Goal: Task Accomplishment & Management: Use online tool/utility

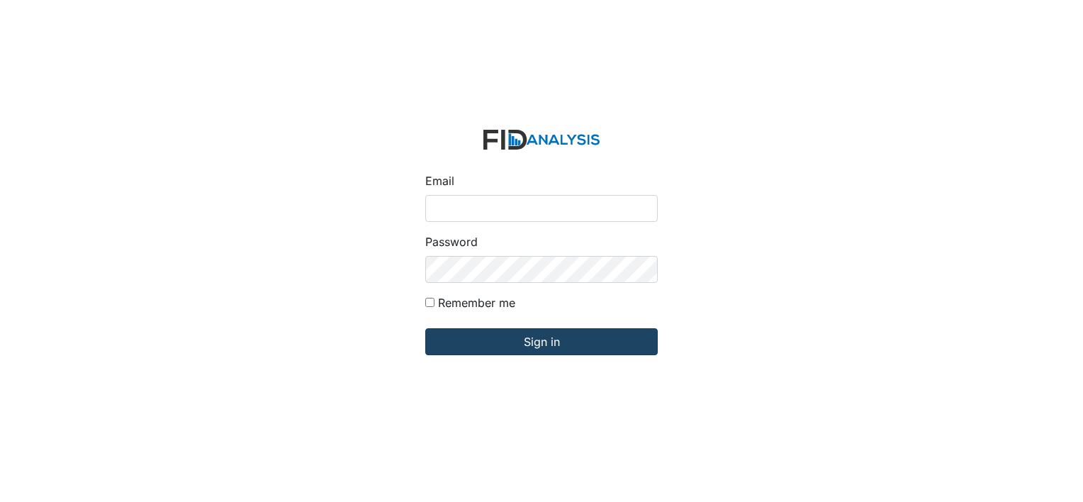
type input "[PERSON_NAME][EMAIL_ADDRESS][DOMAIN_NAME]"
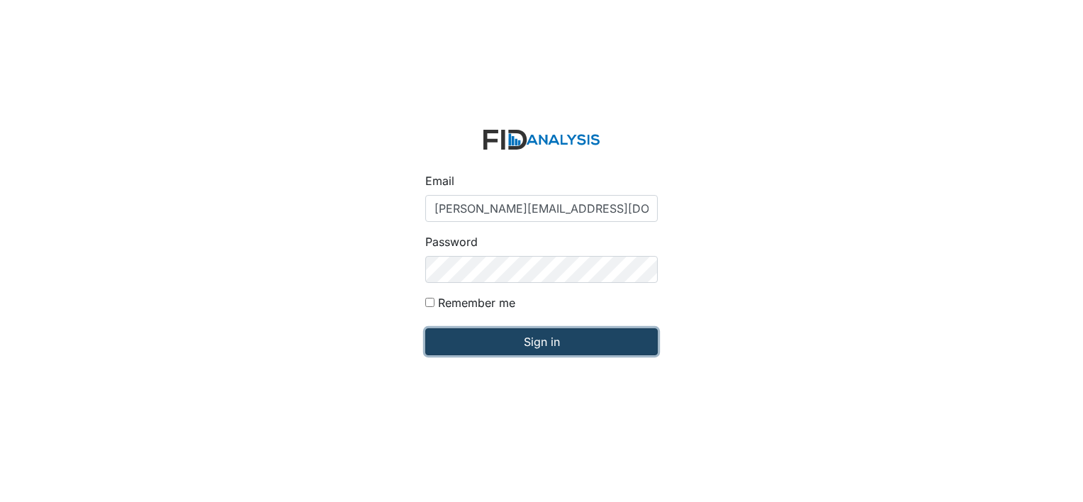
click at [517, 352] on input "Sign in" at bounding box center [541, 341] width 233 height 27
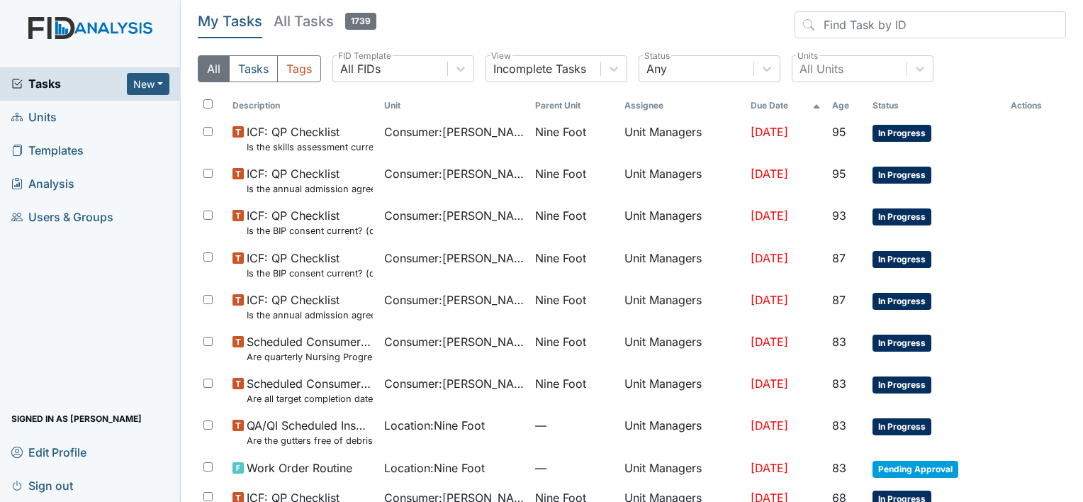
click at [530, 352] on td "Nine Foot" at bounding box center [574, 349] width 89 height 42
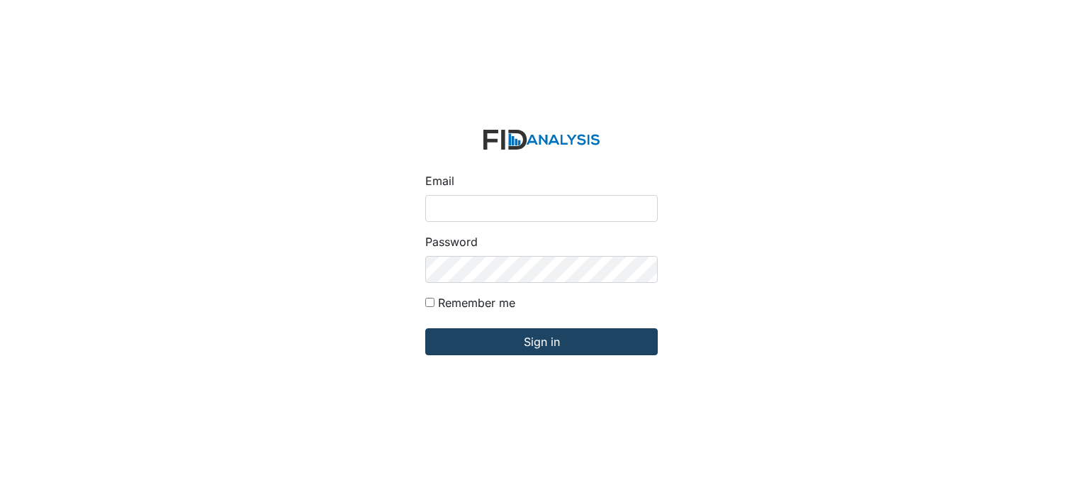
type input "[PERSON_NAME][EMAIL_ADDRESS][DOMAIN_NAME]"
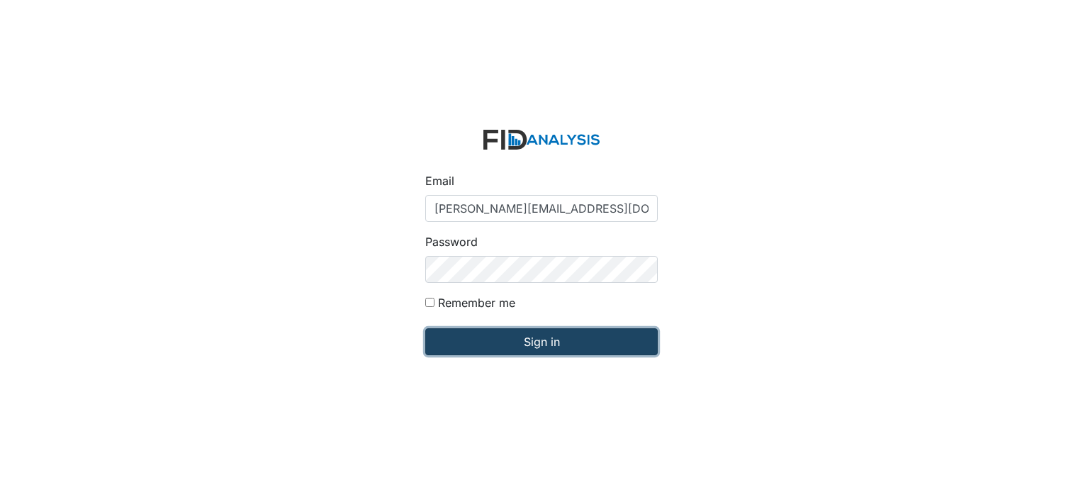
click at [546, 344] on input "Sign in" at bounding box center [541, 341] width 233 height 27
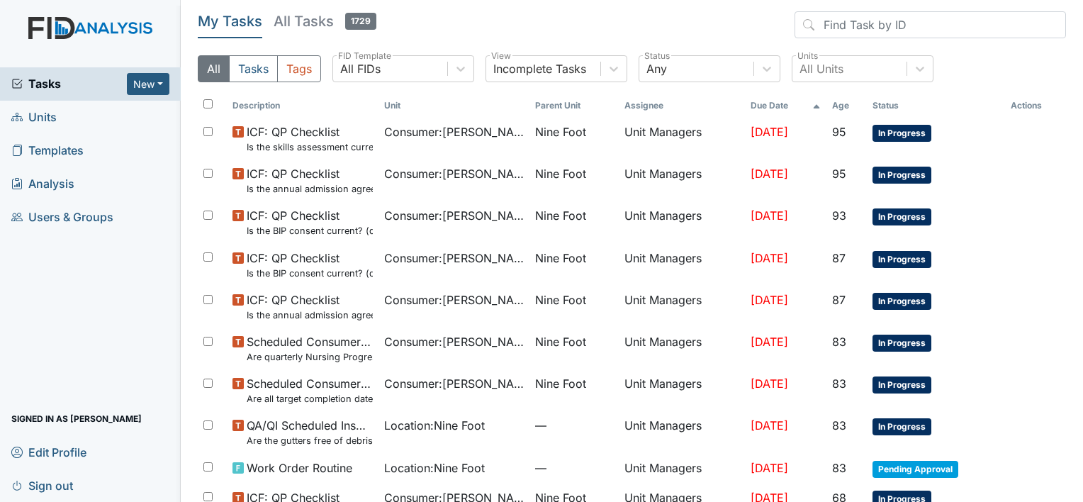
click at [45, 117] on span "Units" at bounding box center [33, 117] width 45 height 22
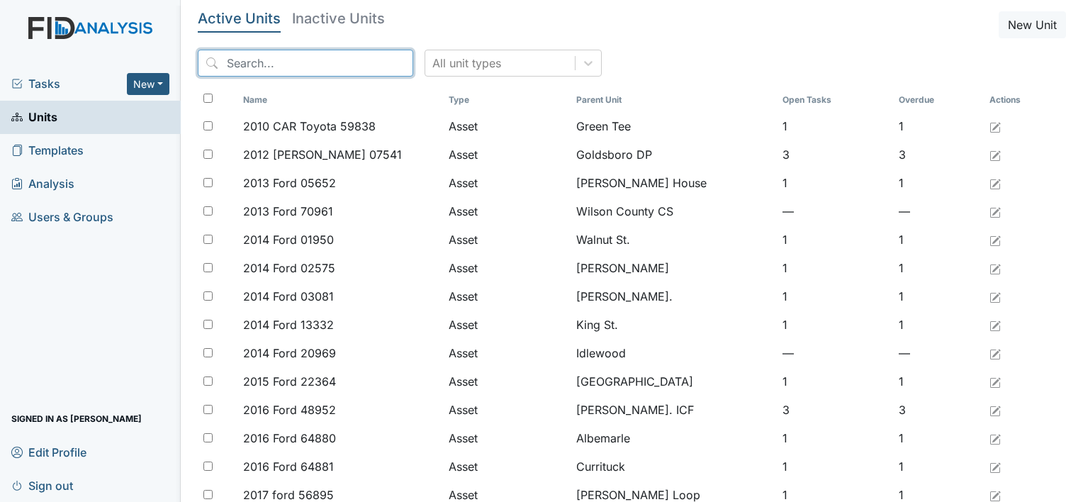
click at [229, 65] on input "search" at bounding box center [306, 63] width 216 height 27
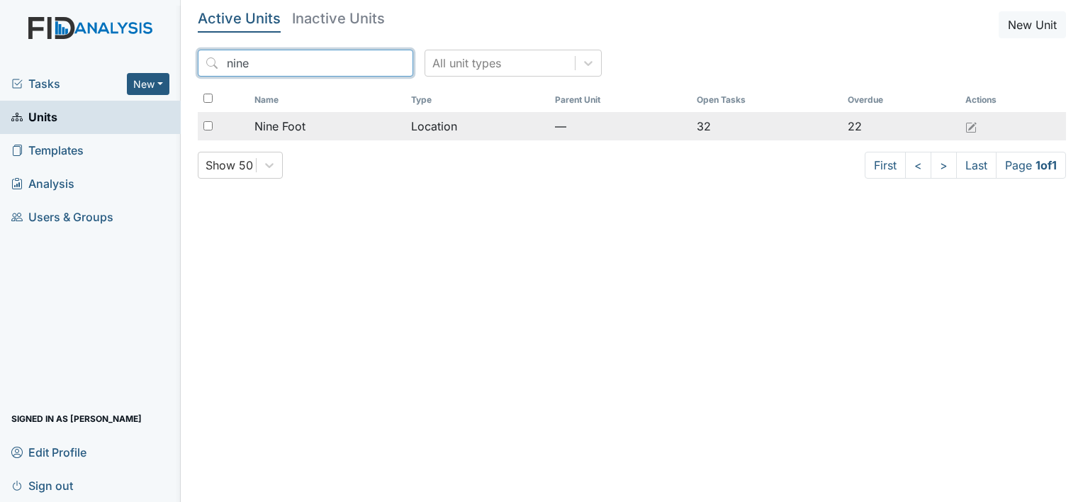
type input "nine"
click at [301, 128] on span "Nine Foot" at bounding box center [280, 126] width 51 height 17
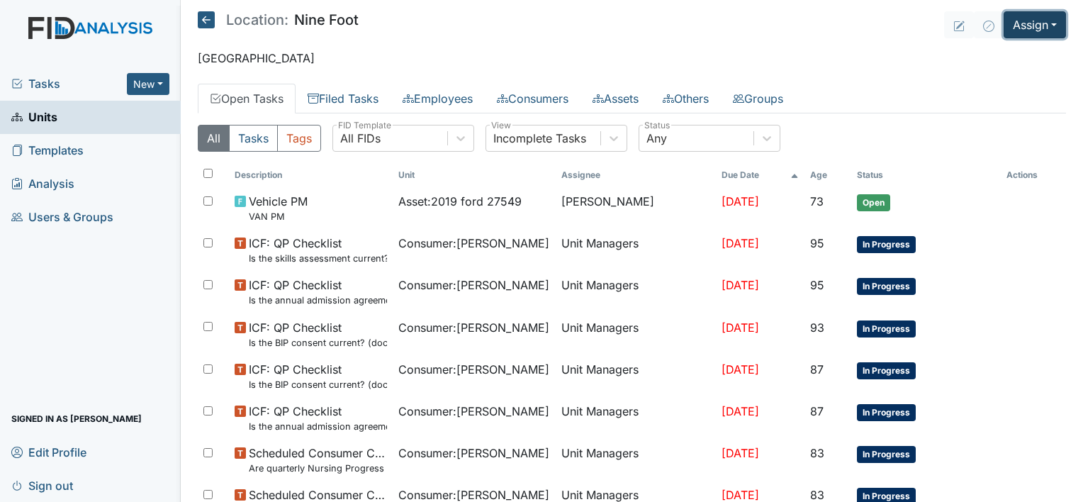
click at [1007, 27] on button "Assign" at bounding box center [1035, 24] width 62 height 27
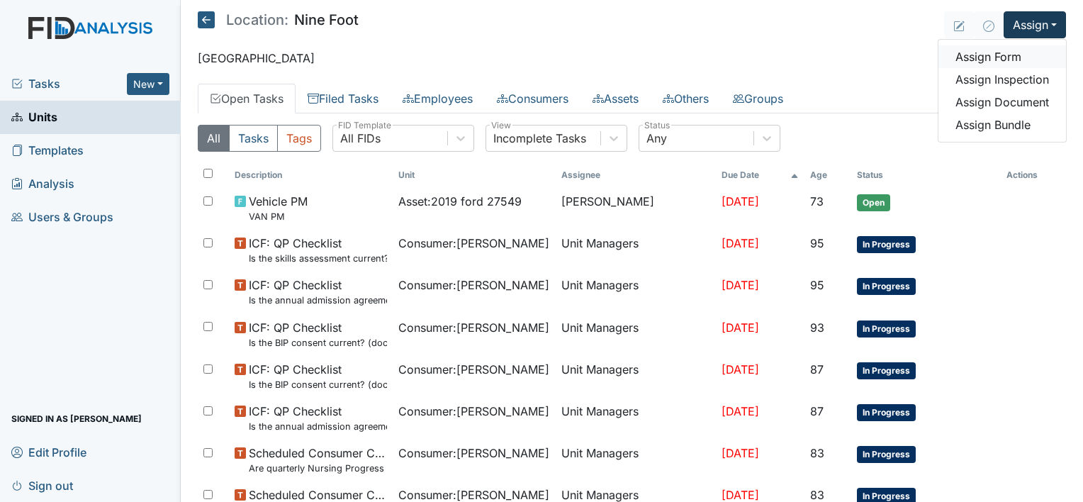
click at [992, 59] on link "Assign Form" at bounding box center [1003, 56] width 128 height 23
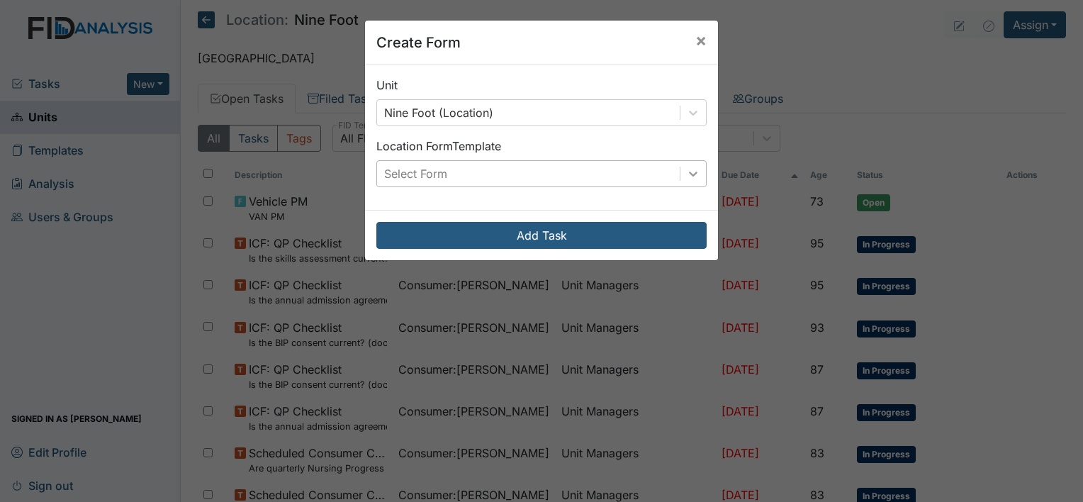
click at [686, 169] on icon at bounding box center [693, 174] width 14 height 14
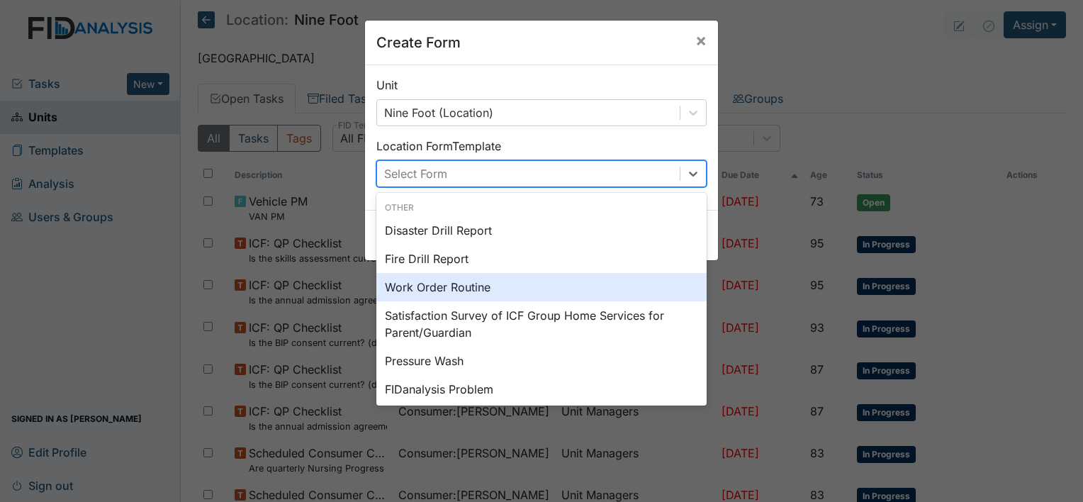
click at [557, 286] on div "Work Order Routine" at bounding box center [541, 287] width 330 height 28
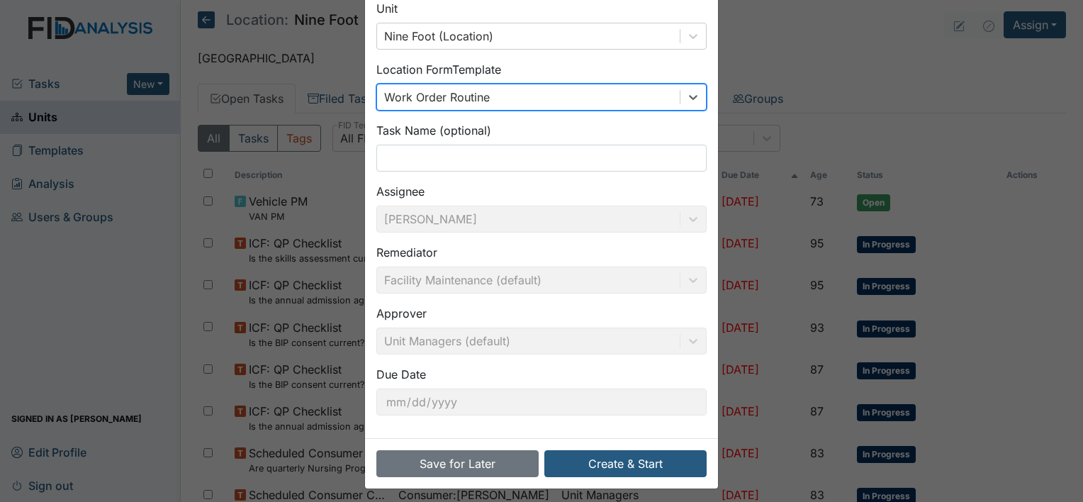
scroll to position [82, 0]
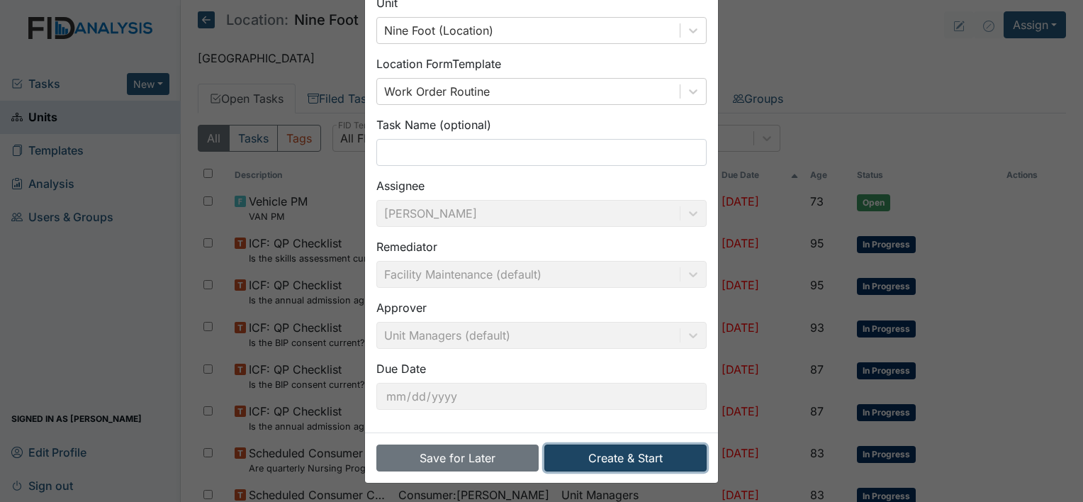
click at [604, 457] on button "Create & Start" at bounding box center [625, 457] width 162 height 27
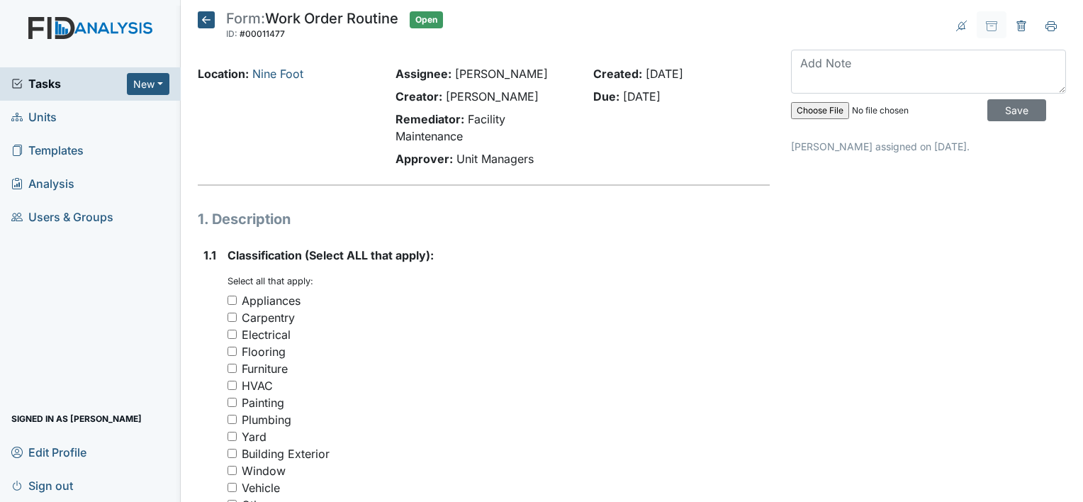
click at [231, 298] on input "Appliances" at bounding box center [232, 300] width 9 height 9
checkbox input "true"
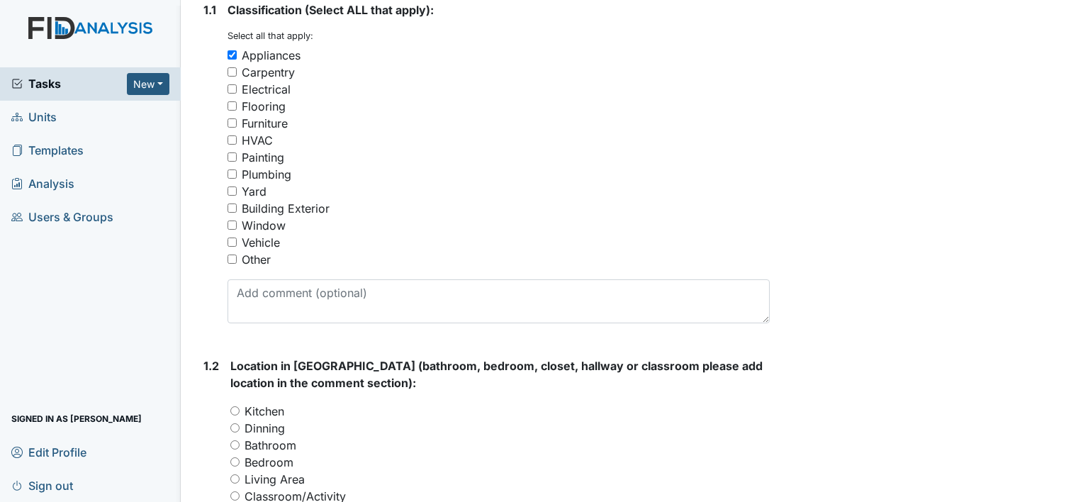
scroll to position [274, 0]
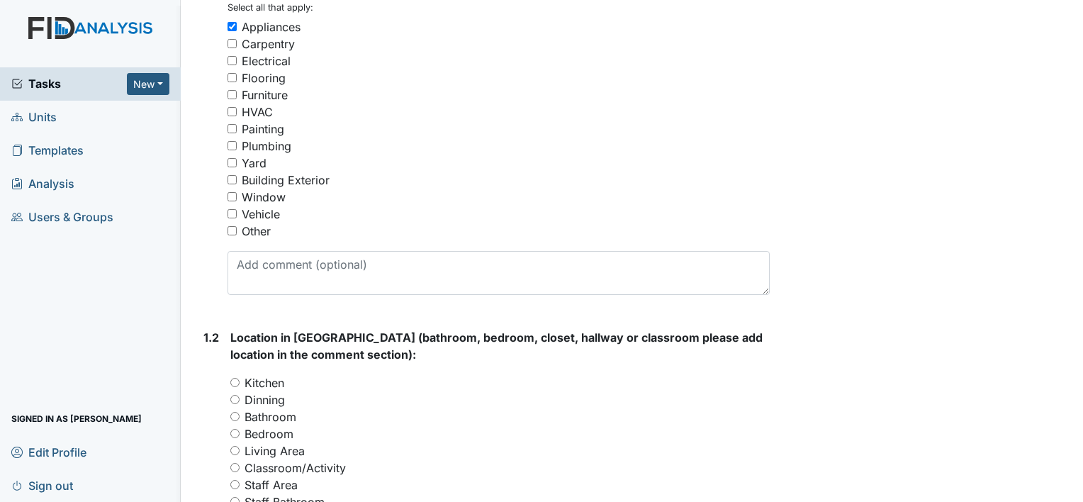
click at [235, 380] on input "Kitchen" at bounding box center [234, 382] width 9 height 9
radio input "true"
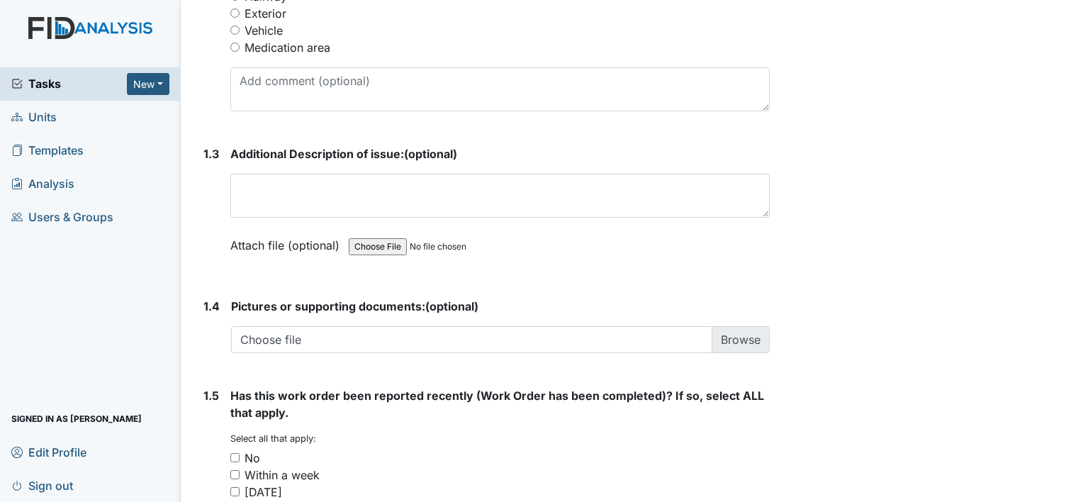
scroll to position [831, 0]
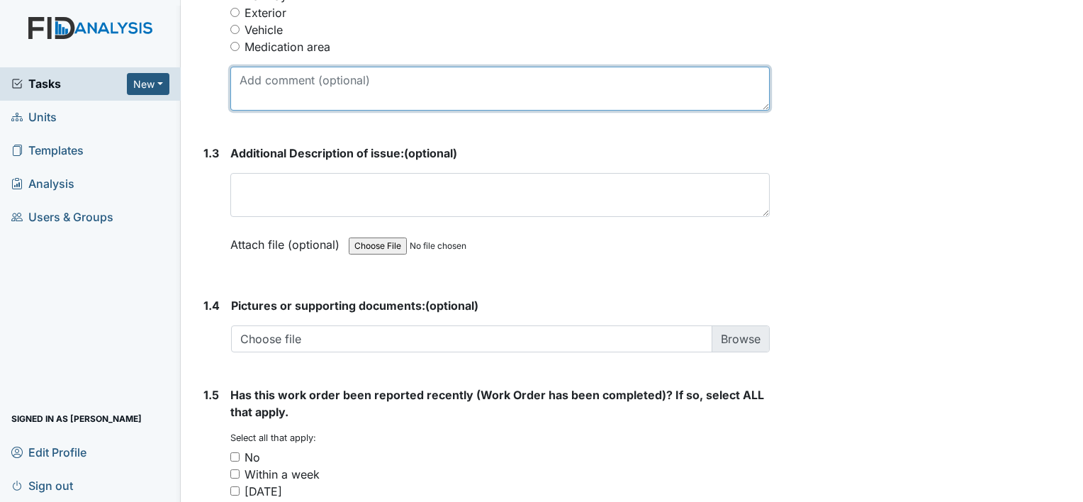
click at [243, 74] on textarea at bounding box center [499, 89] width 539 height 44
click at [395, 80] on textarea "refrigerator not getting cold" at bounding box center [499, 89] width 539 height 44
type textarea "refrigerator not getting cold enough"
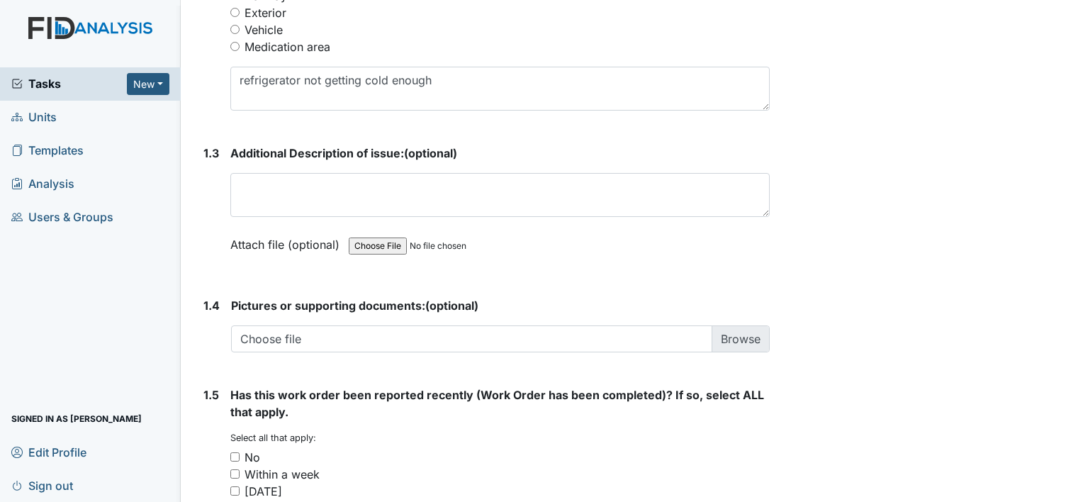
click at [235, 455] on input "No" at bounding box center [234, 456] width 9 height 9
checkbox input "true"
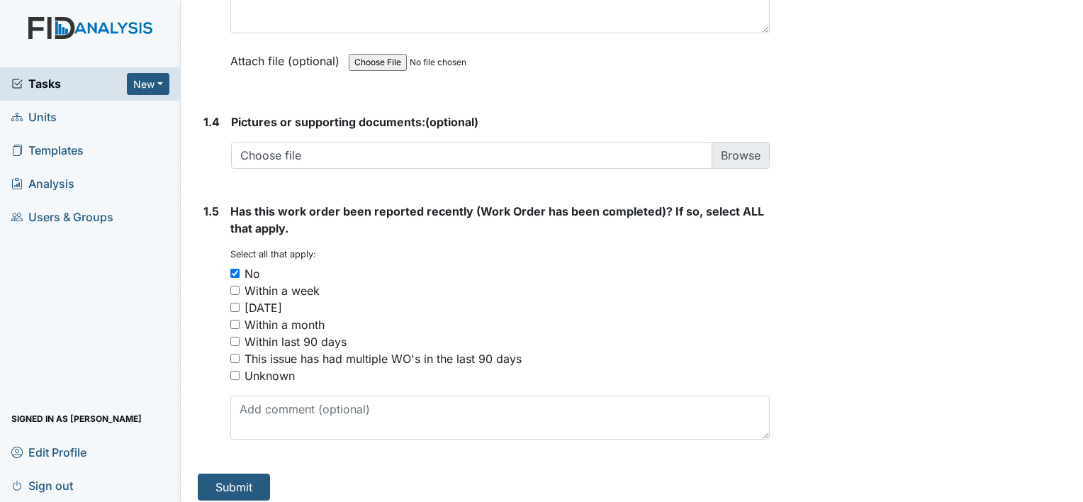
scroll to position [1022, 0]
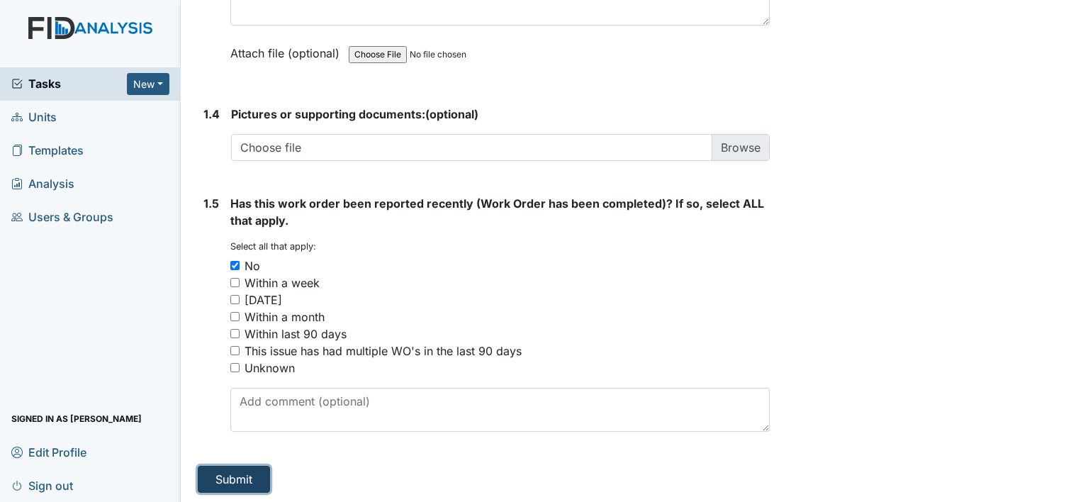
click at [240, 482] on button "Submit" at bounding box center [234, 479] width 72 height 27
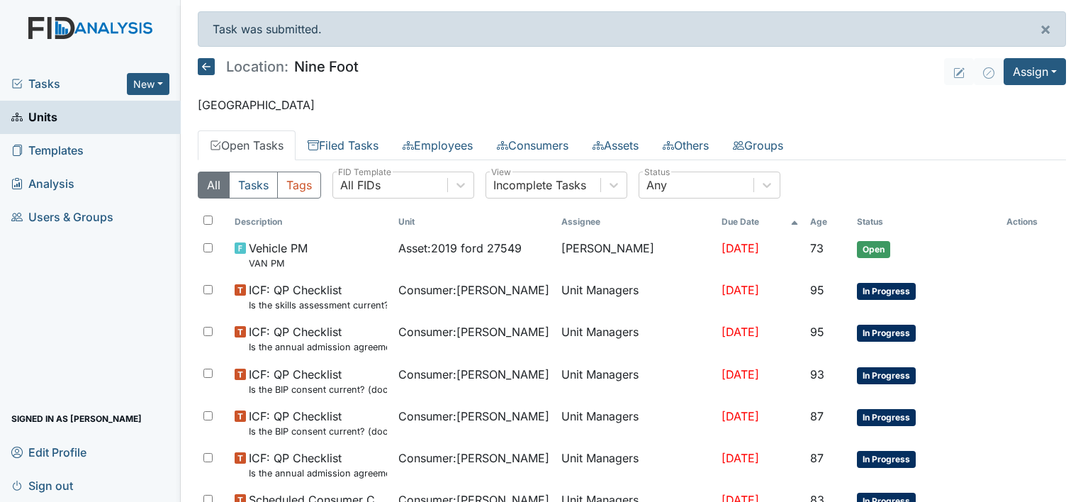
click at [125, 121] on link "Units" at bounding box center [90, 117] width 181 height 33
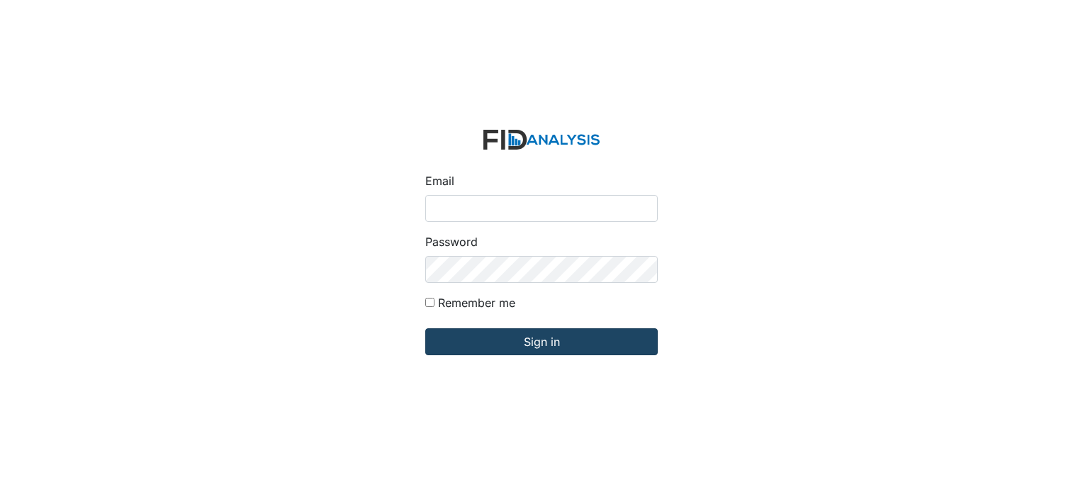
type input "[PERSON_NAME][EMAIL_ADDRESS][DOMAIN_NAME]"
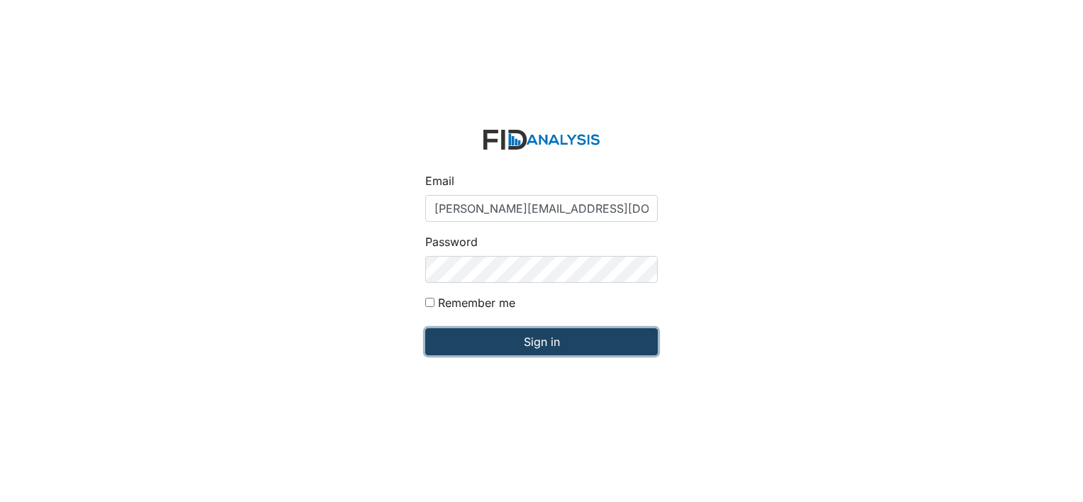
click at [527, 345] on input "Sign in" at bounding box center [541, 341] width 233 height 27
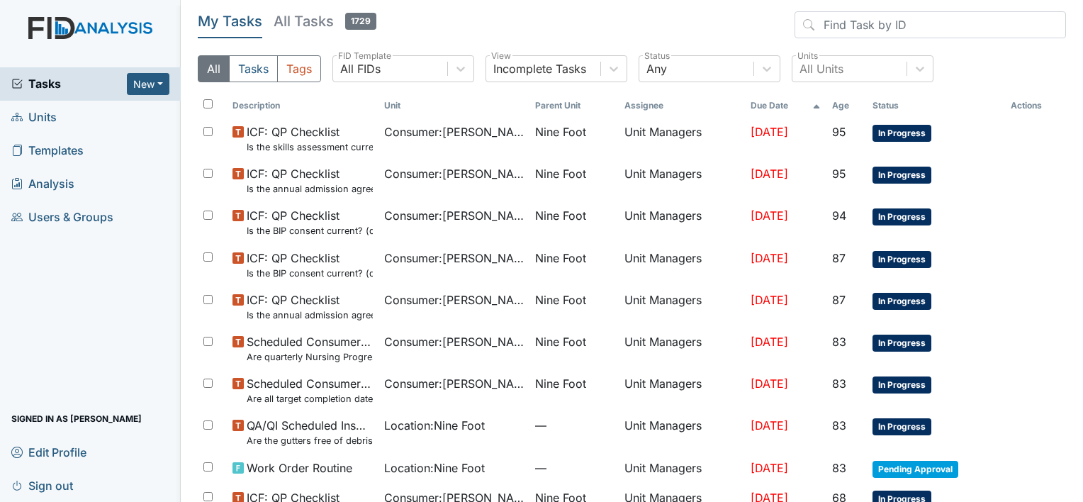
click at [46, 113] on span "Units" at bounding box center [33, 117] width 45 height 22
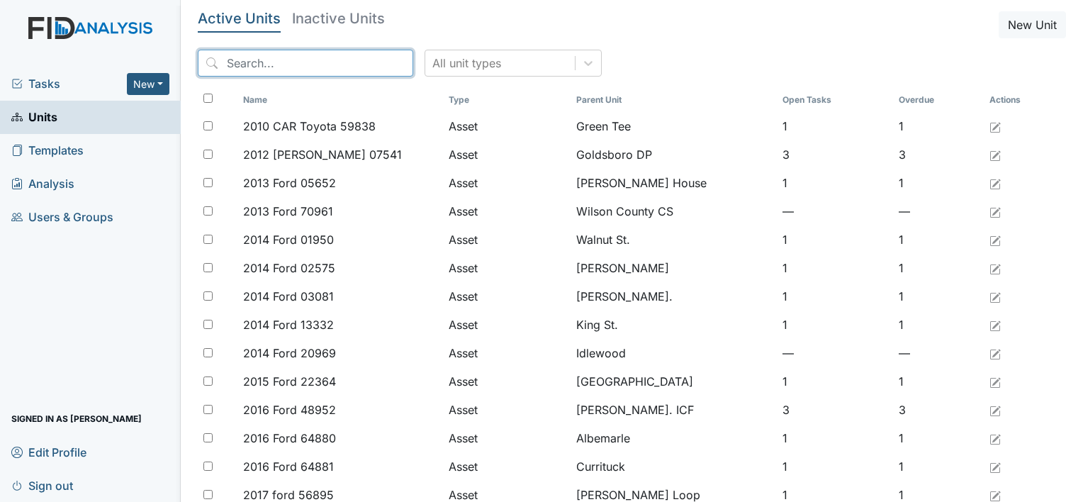
click at [235, 60] on input "search" at bounding box center [306, 63] width 216 height 27
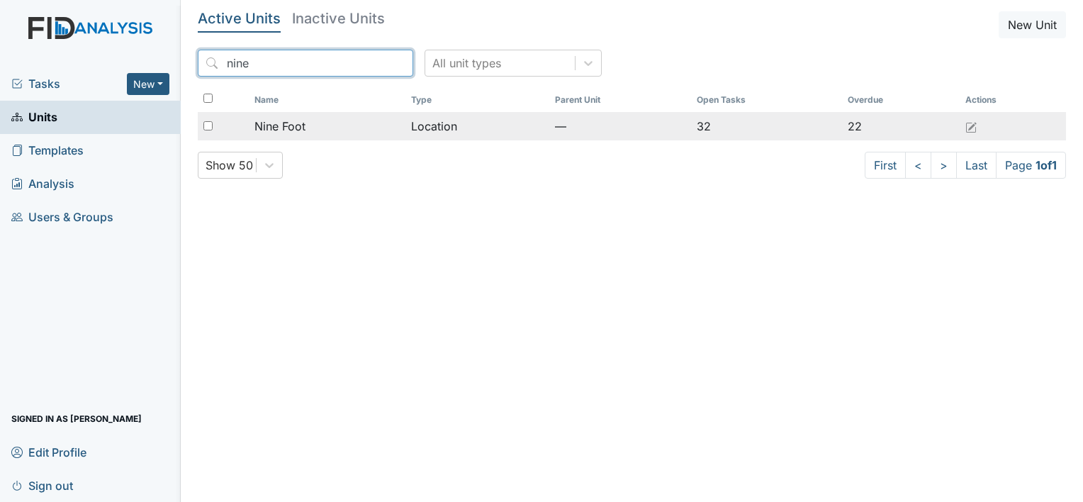
type input "nine"
click at [291, 128] on span "Nine Foot" at bounding box center [280, 126] width 51 height 17
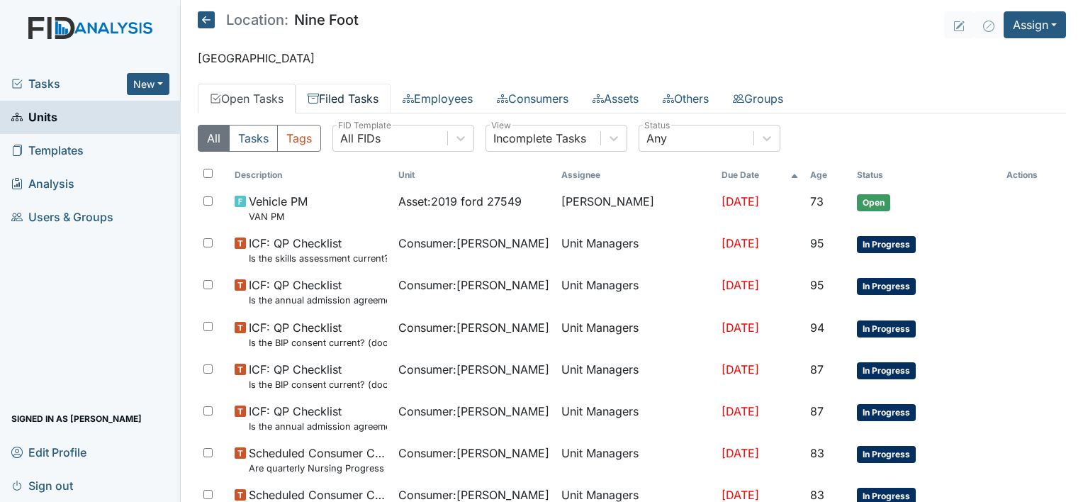
click at [356, 96] on link "Filed Tasks" at bounding box center [343, 99] width 95 height 30
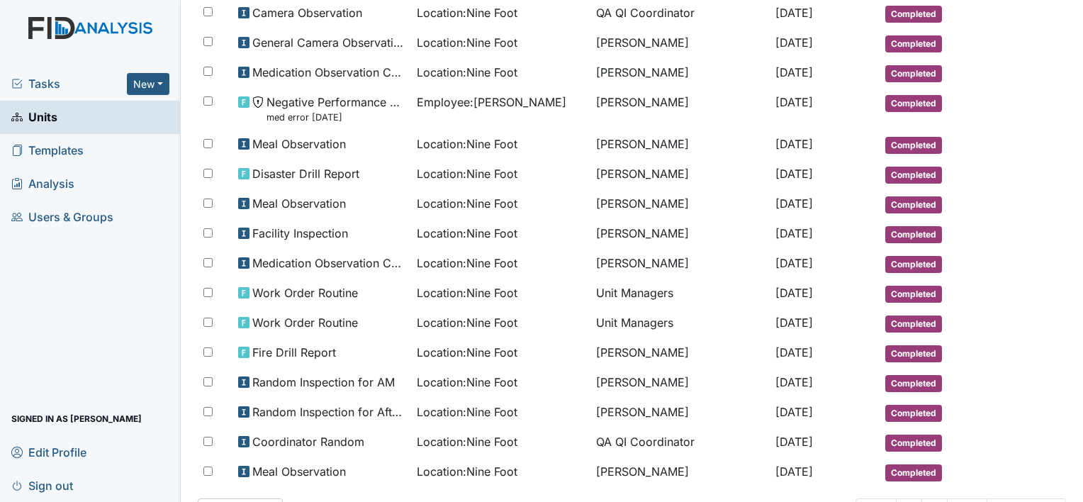
scroll to position [671, 0]
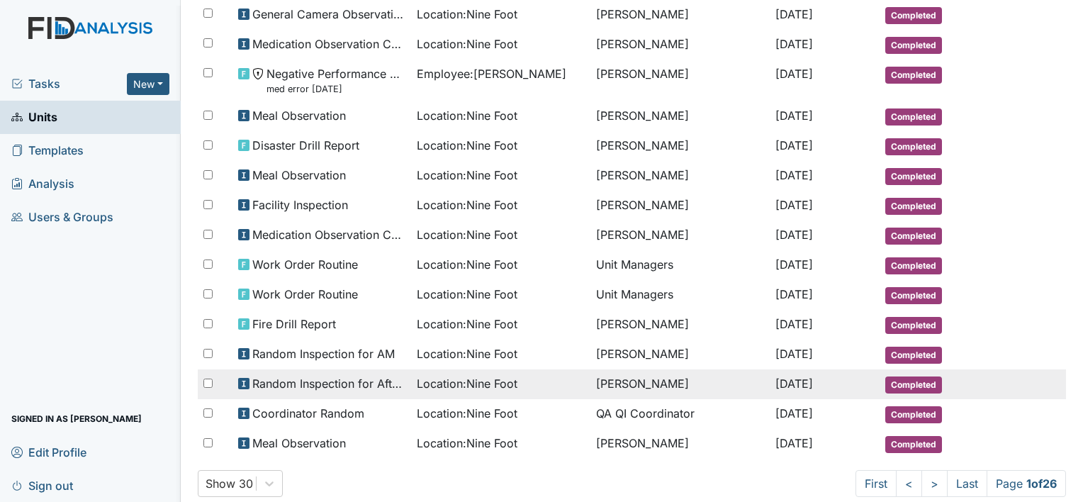
click at [632, 370] on td "Urshell Strayhorn" at bounding box center [680, 384] width 179 height 30
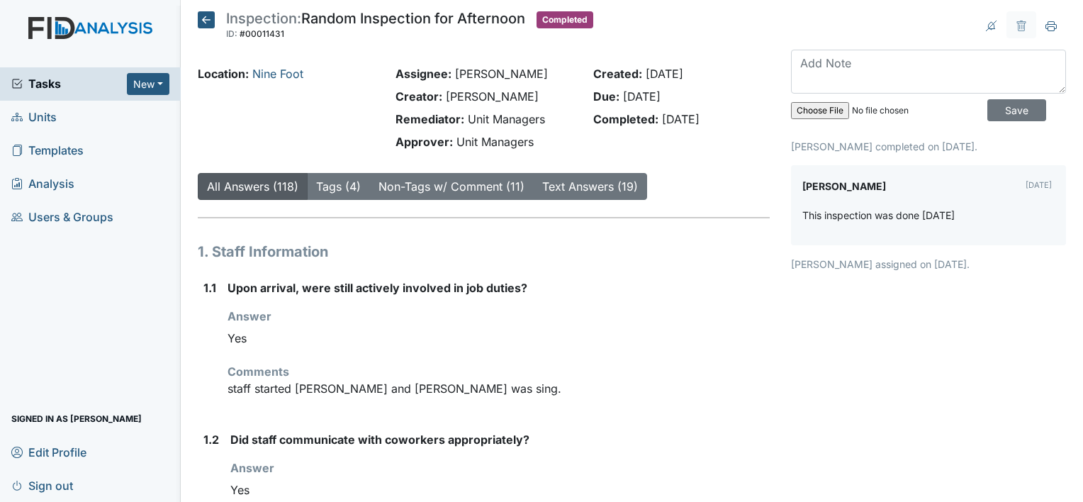
click at [632, 370] on div "Comments staff started Karaoke Helen and Terry was sing." at bounding box center [499, 380] width 542 height 34
click at [206, 19] on icon at bounding box center [206, 19] width 17 height 17
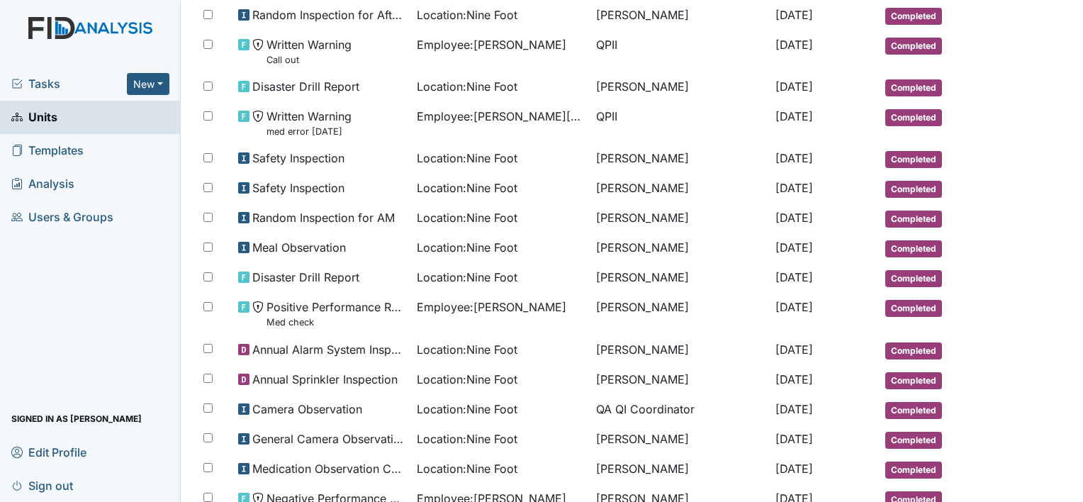
scroll to position [274, 0]
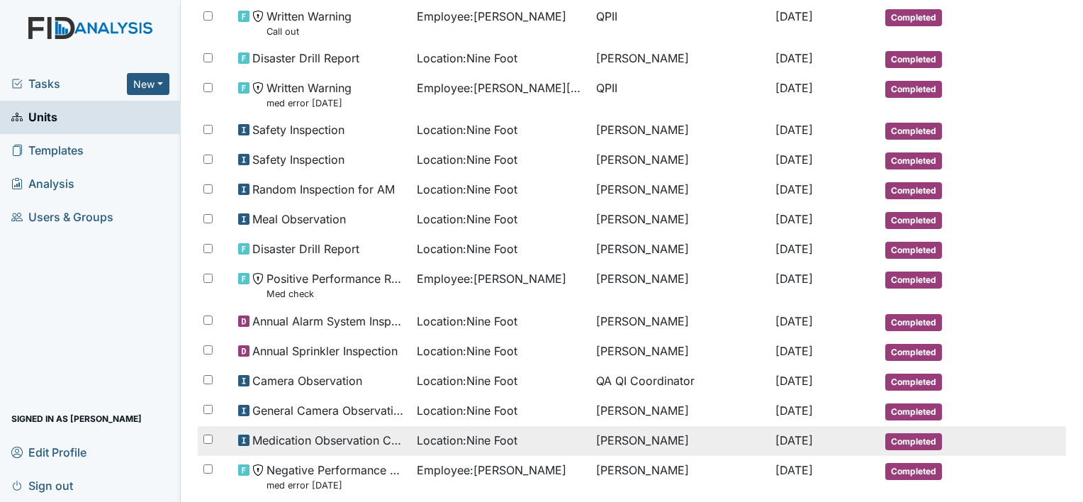
click at [494, 432] on span "Location : Nine Foot" at bounding box center [467, 440] width 101 height 17
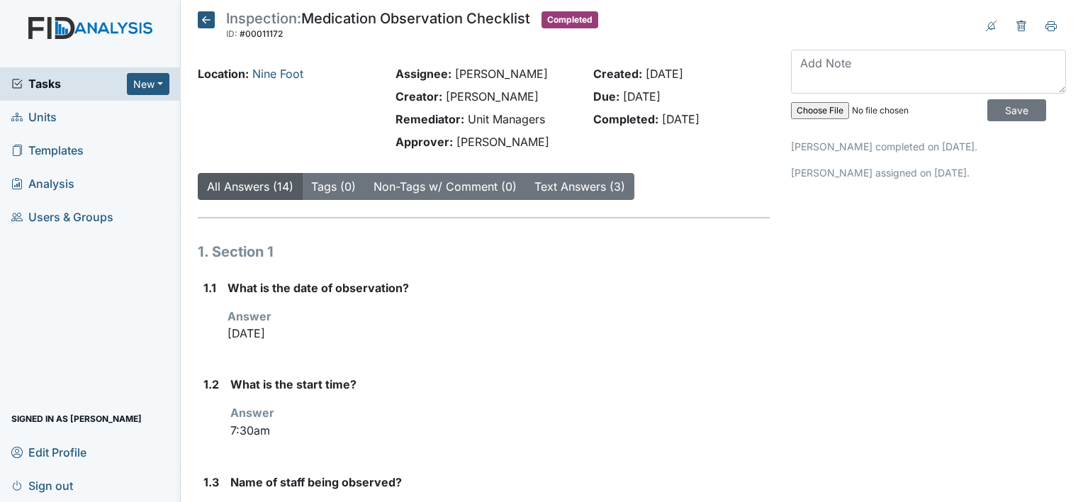
click at [1046, 26] on icon at bounding box center [1051, 26] width 11 height 11
click at [990, 106] on input "Save" at bounding box center [1017, 110] width 59 height 22
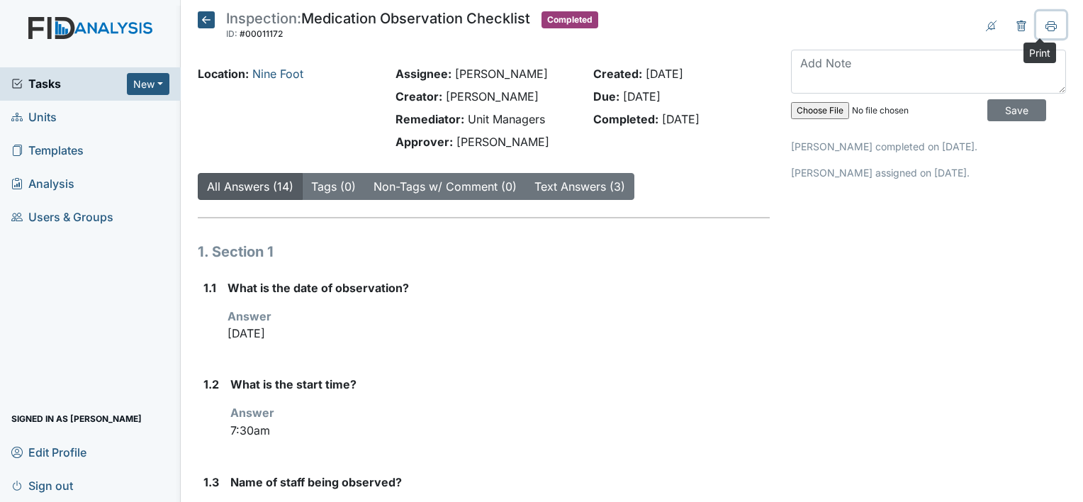
click at [1046, 24] on icon at bounding box center [1051, 26] width 11 height 11
click at [203, 17] on icon at bounding box center [206, 19] width 17 height 17
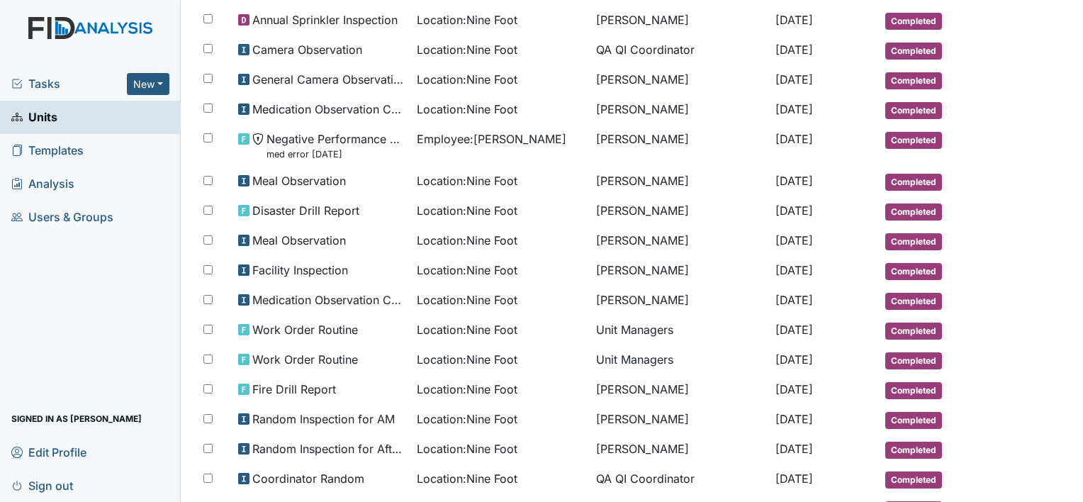
scroll to position [634, 0]
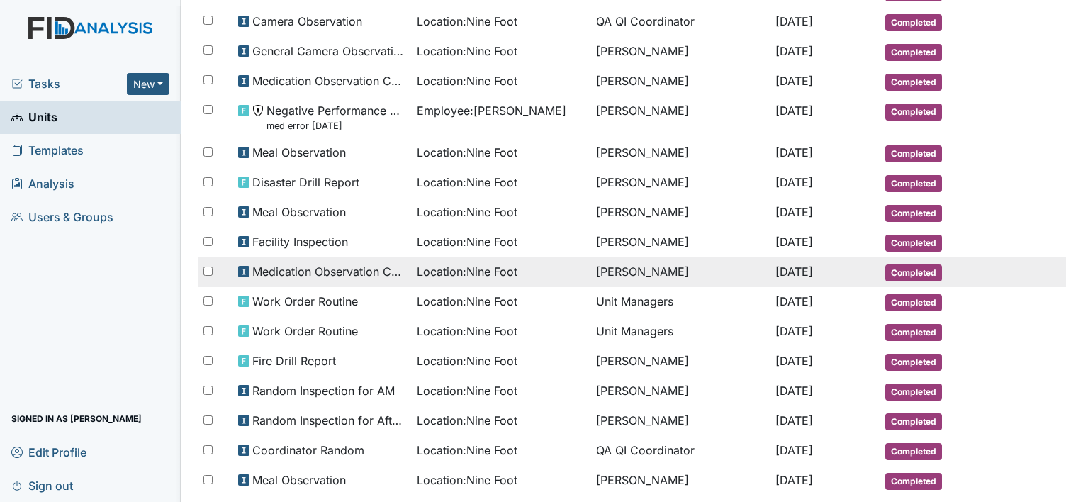
click at [459, 263] on span "Location : Nine Foot" at bounding box center [467, 271] width 101 height 17
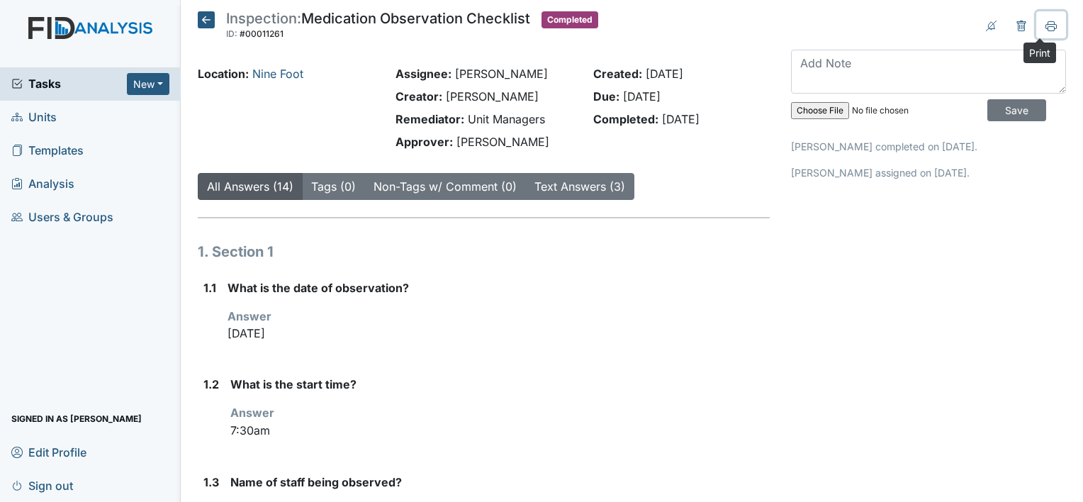
click at [1046, 26] on icon at bounding box center [1051, 26] width 11 height 11
click at [1046, 21] on icon at bounding box center [1051, 26] width 11 height 11
